Goal: Check status: Check status

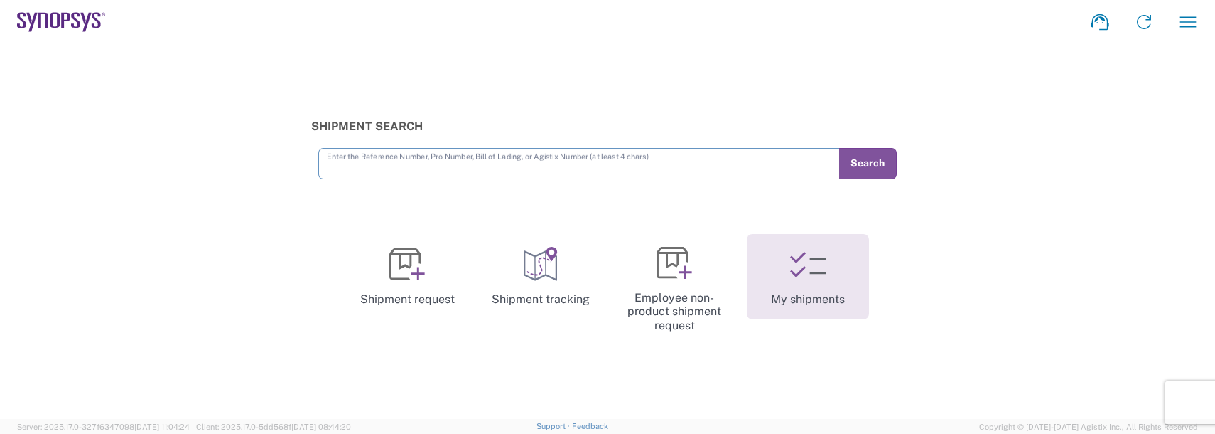
click at [825, 293] on link "My shipments" at bounding box center [808, 276] width 122 height 85
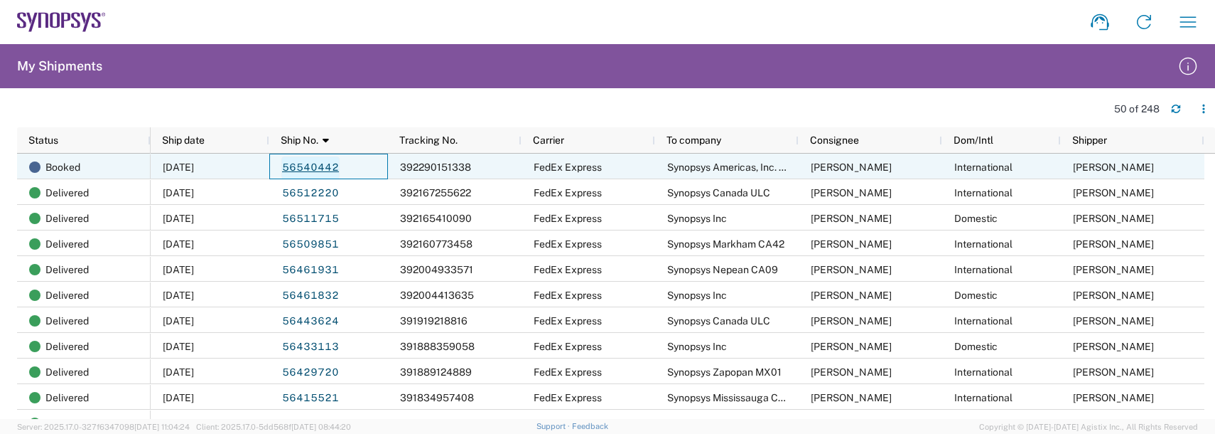
click at [331, 162] on link "56540442" at bounding box center [310, 167] width 58 height 23
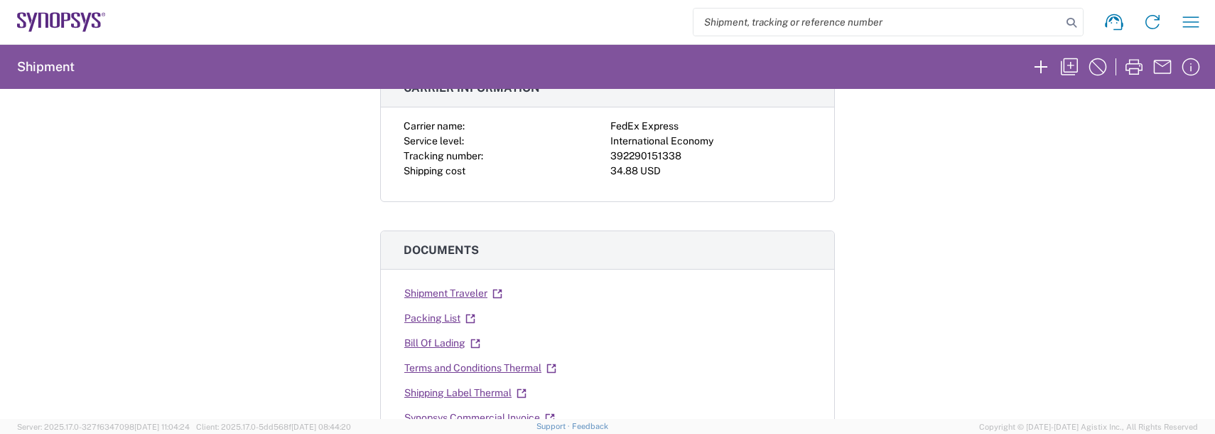
scroll to position [142, 0]
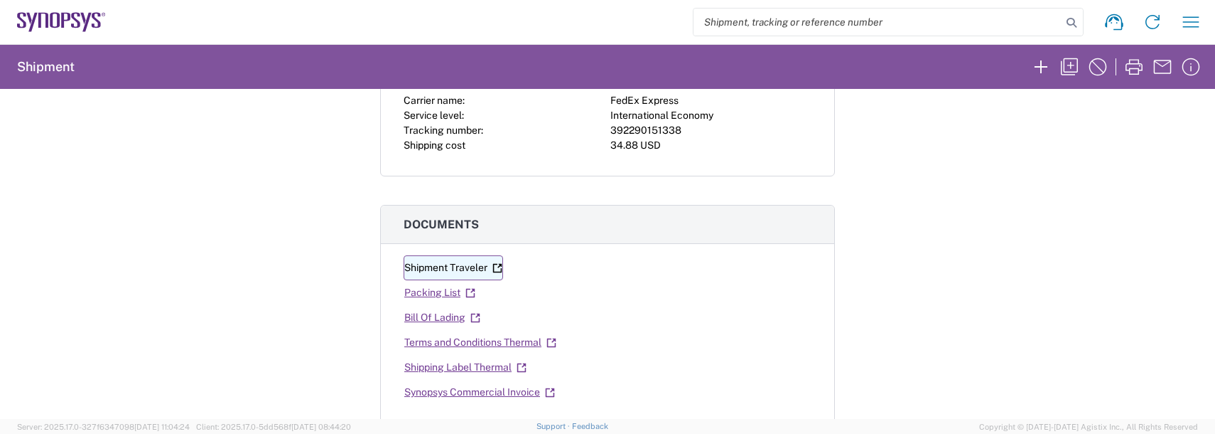
click at [449, 267] on link "Shipment Traveler" at bounding box center [454, 267] width 100 height 25
click at [437, 301] on link "Packing List" at bounding box center [440, 292] width 73 height 25
click at [444, 323] on link "Bill Of Lading" at bounding box center [442, 317] width 77 height 25
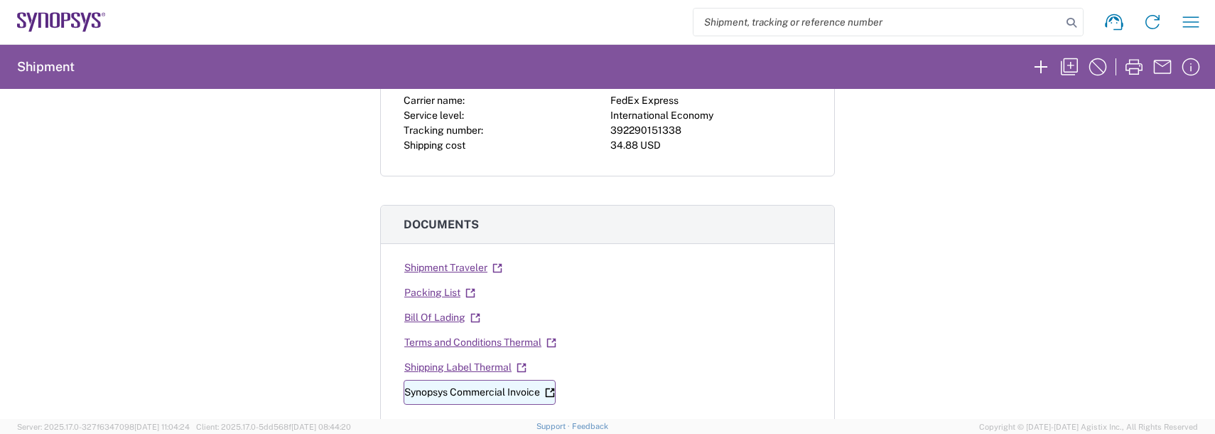
click at [423, 390] on link "Synopsys Commercial Invoice" at bounding box center [480, 392] width 152 height 25
